Goal: Transaction & Acquisition: Download file/media

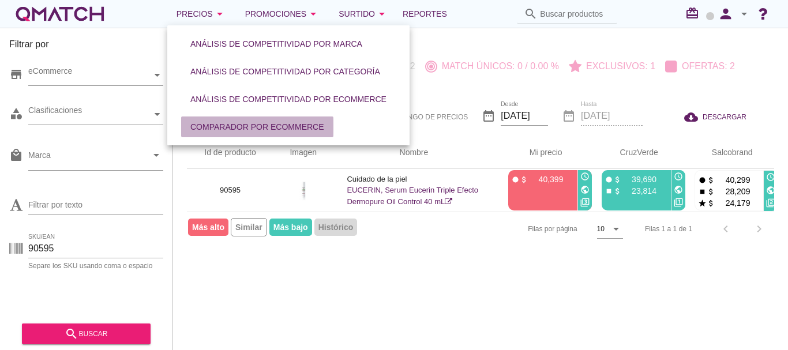
click at [265, 129] on div "Comparador por eCommerce" at bounding box center [257, 127] width 134 height 12
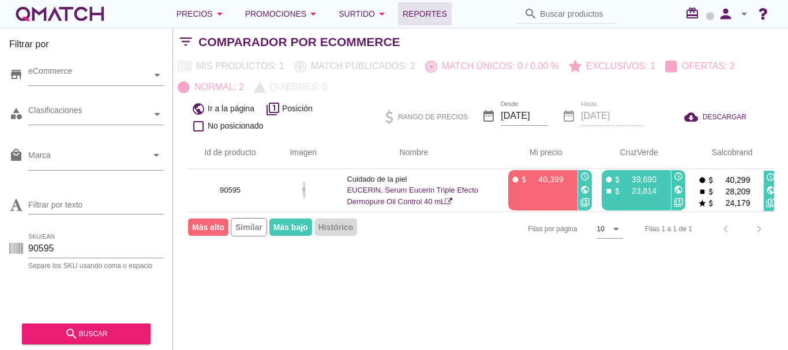
click at [439, 5] on link "Reportes" at bounding box center [425, 13] width 54 height 23
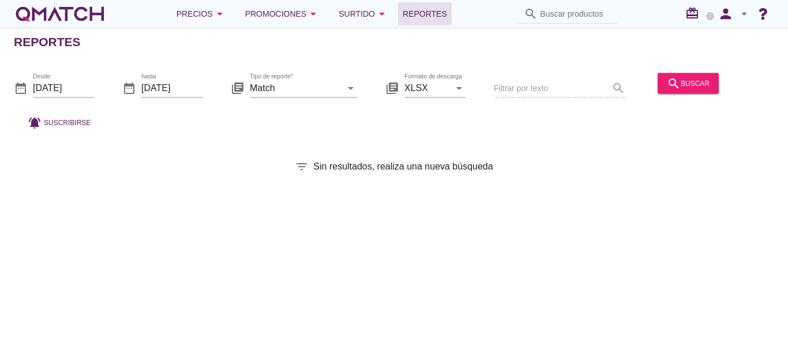
drag, startPoint x: 96, startPoint y: 90, endPoint x: 77, endPoint y: 87, distance: 18.7
click at [95, 89] on div "date_range Desde [DATE] date_range hasta [DATE] library_books Tipo de reporte* …" at bounding box center [394, 98] width 788 height 76
click at [72, 87] on input "[DATE]" at bounding box center [64, 87] width 62 height 18
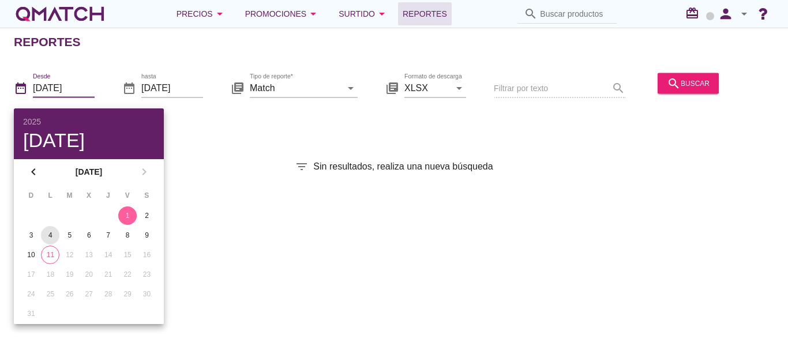
click at [50, 229] on button "4" at bounding box center [50, 235] width 18 height 18
type input "[DATE]"
click at [156, 70] on div "date_range hasta [DATE]" at bounding box center [162, 88] width 81 height 39
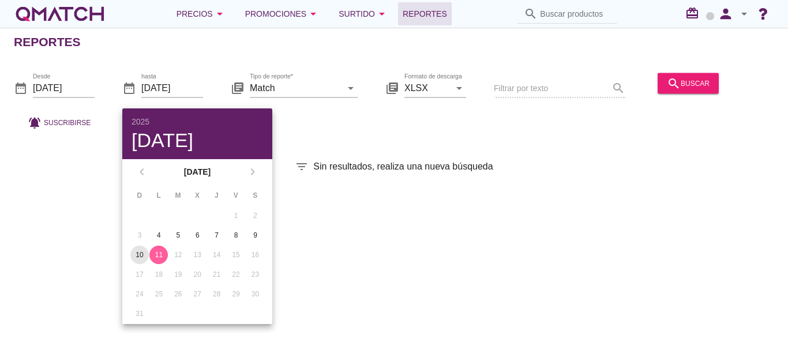
click at [134, 256] on div "10" at bounding box center [139, 255] width 18 height 10
type input "[DATE]"
click at [681, 91] on button "search buscar" at bounding box center [687, 83] width 61 height 21
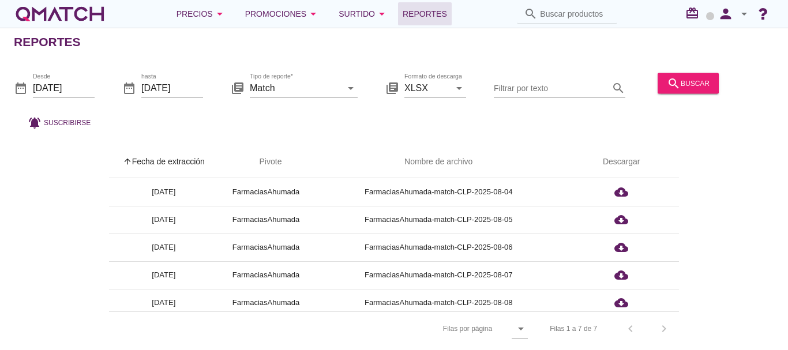
click at [66, 228] on div "arrow_upward Fecha de extracción arrow_upward Pivote Nombre de archivo Descarga…" at bounding box center [394, 246] width 760 height 200
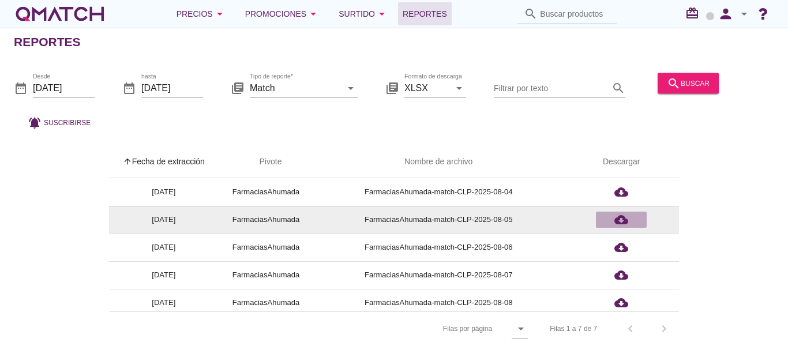
click at [626, 218] on icon "cloud_download" at bounding box center [621, 220] width 14 height 14
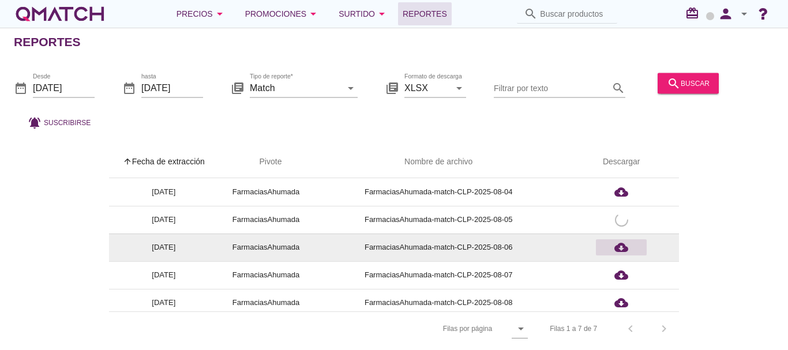
click at [624, 243] on icon "cloud_download" at bounding box center [621, 247] width 14 height 14
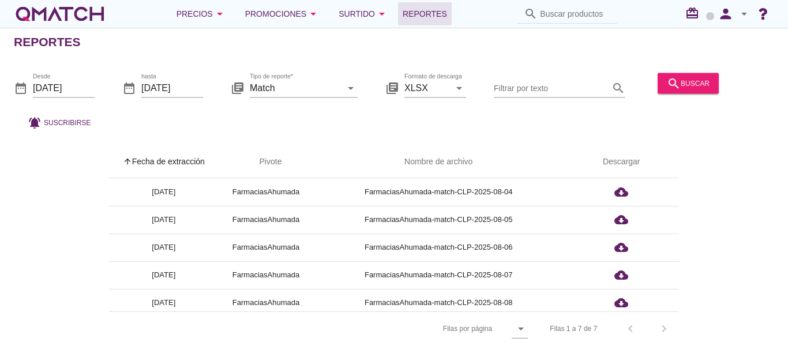
click at [64, 283] on div "arrow_upward Fecha de extracción arrow_upward Pivote Nombre de archivo Descarga…" at bounding box center [394, 246] width 760 height 200
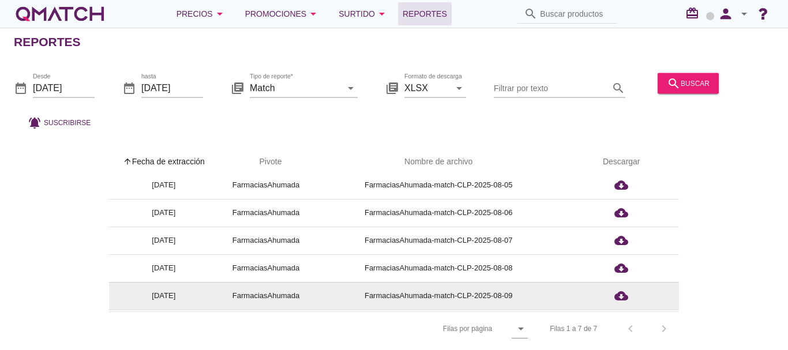
scroll to position [61, 0]
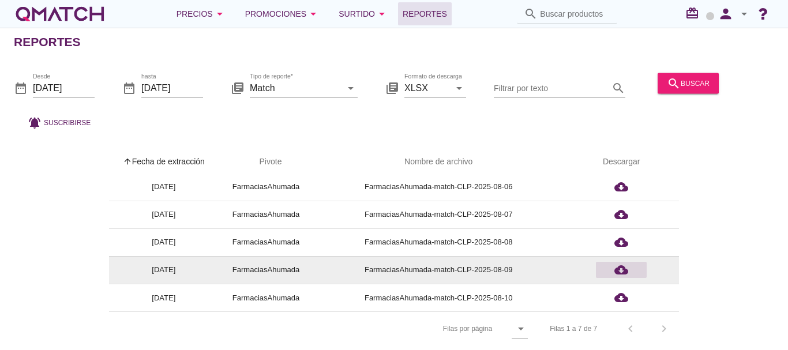
click at [625, 265] on icon "cloud_download" at bounding box center [621, 270] width 14 height 14
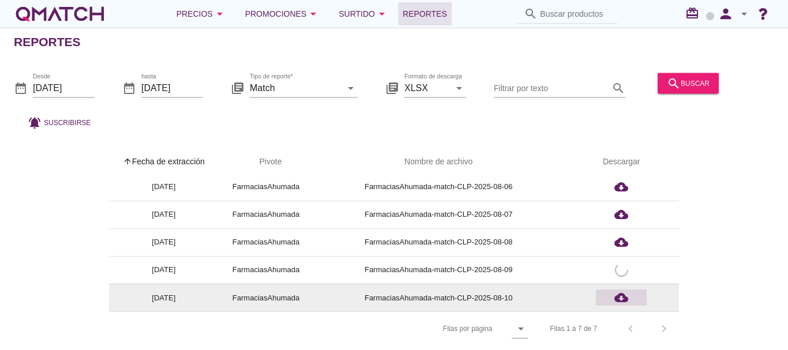
click at [625, 293] on icon "cloud_download" at bounding box center [621, 298] width 14 height 14
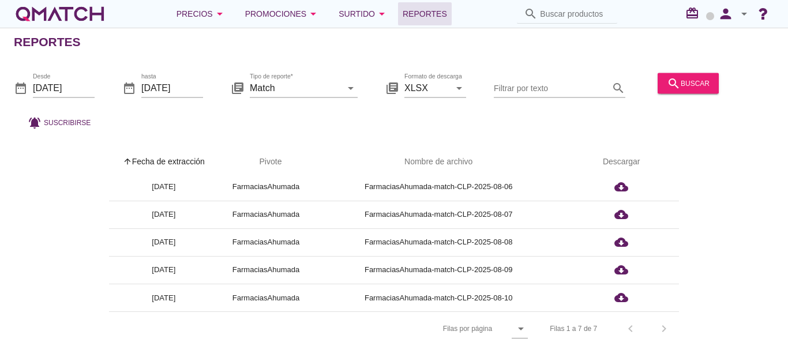
drag, startPoint x: 758, startPoint y: 245, endPoint x: 750, endPoint y: 245, distance: 7.5
click at [758, 245] on div "arrow_upward Fecha de extracción arrow_upward Pivote Nombre de archivo Descarga…" at bounding box center [394, 246] width 760 height 200
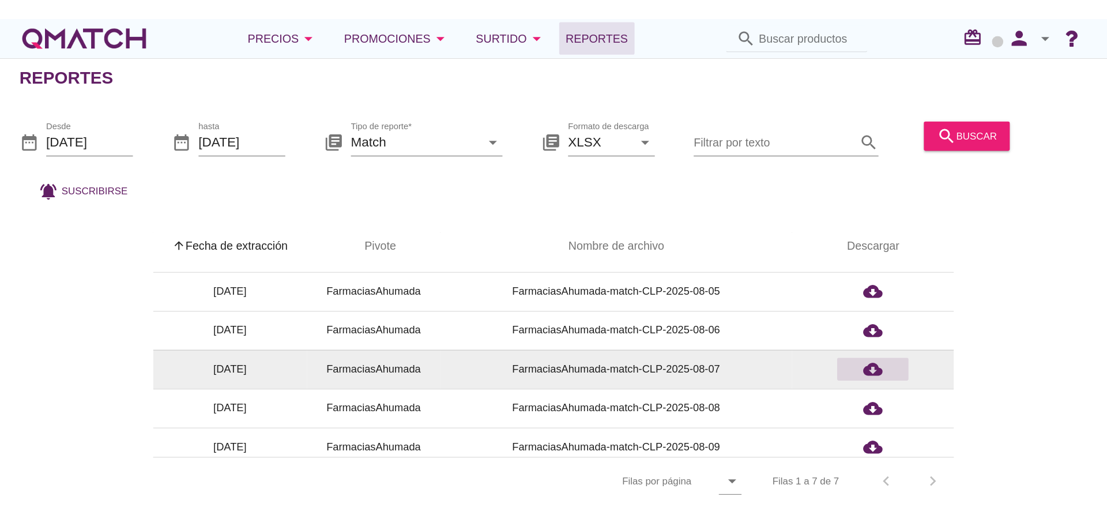
scroll to position [0, 0]
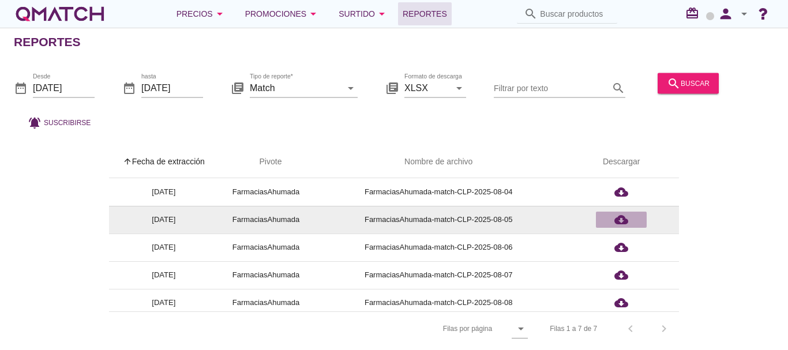
click at [616, 217] on icon "cloud_download" at bounding box center [621, 220] width 14 height 14
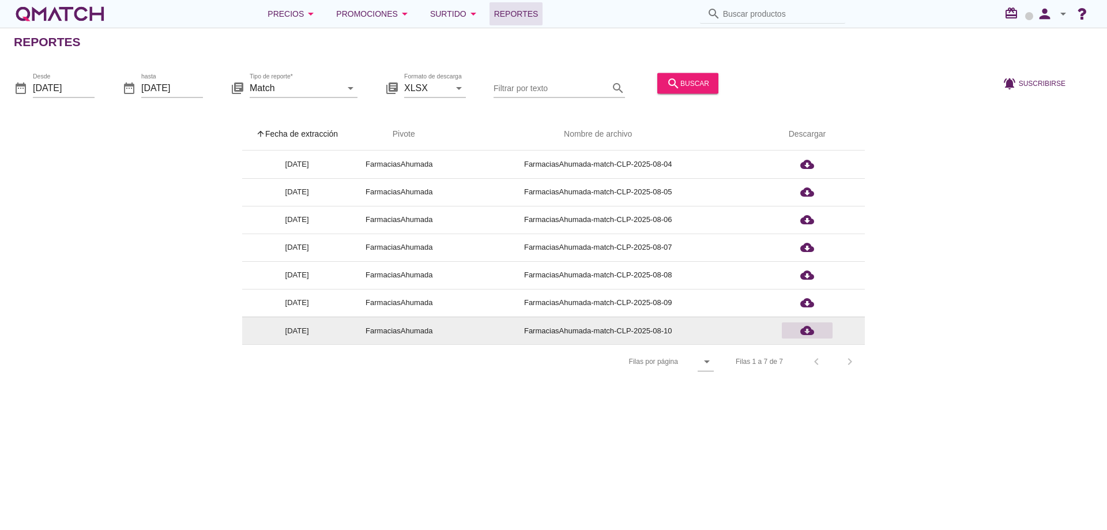
click at [787, 329] on icon "cloud_download" at bounding box center [807, 331] width 14 height 14
